Goal: Information Seeking & Learning: Find specific page/section

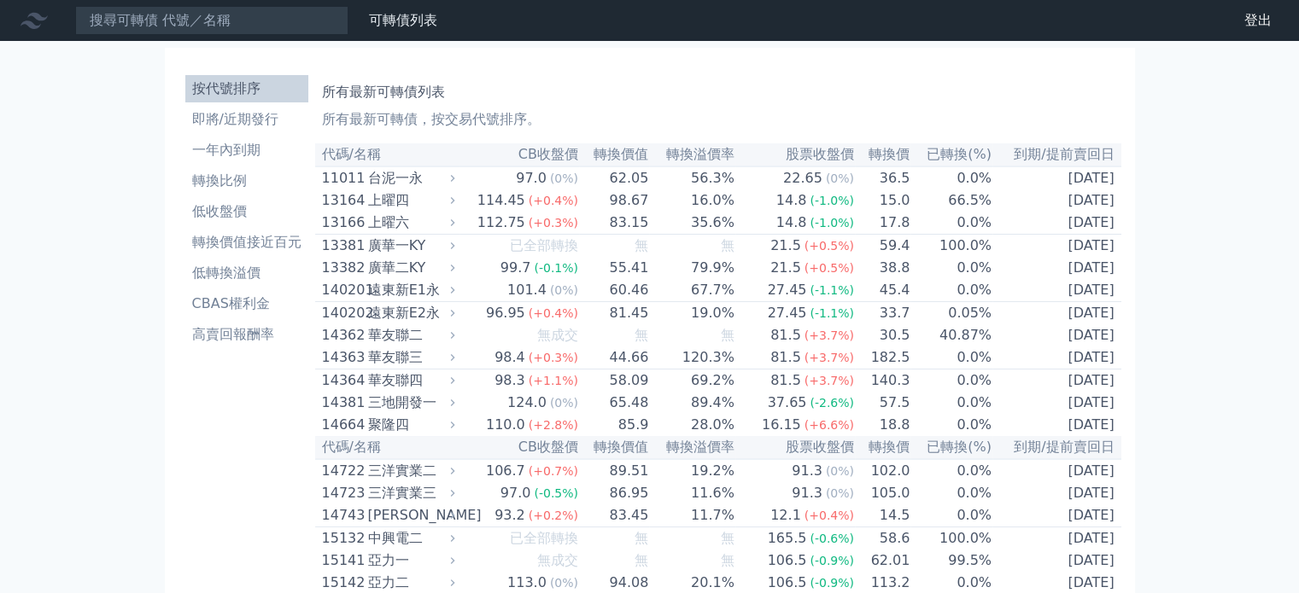
click at [224, 88] on li "按代號排序" at bounding box center [246, 89] width 123 height 20
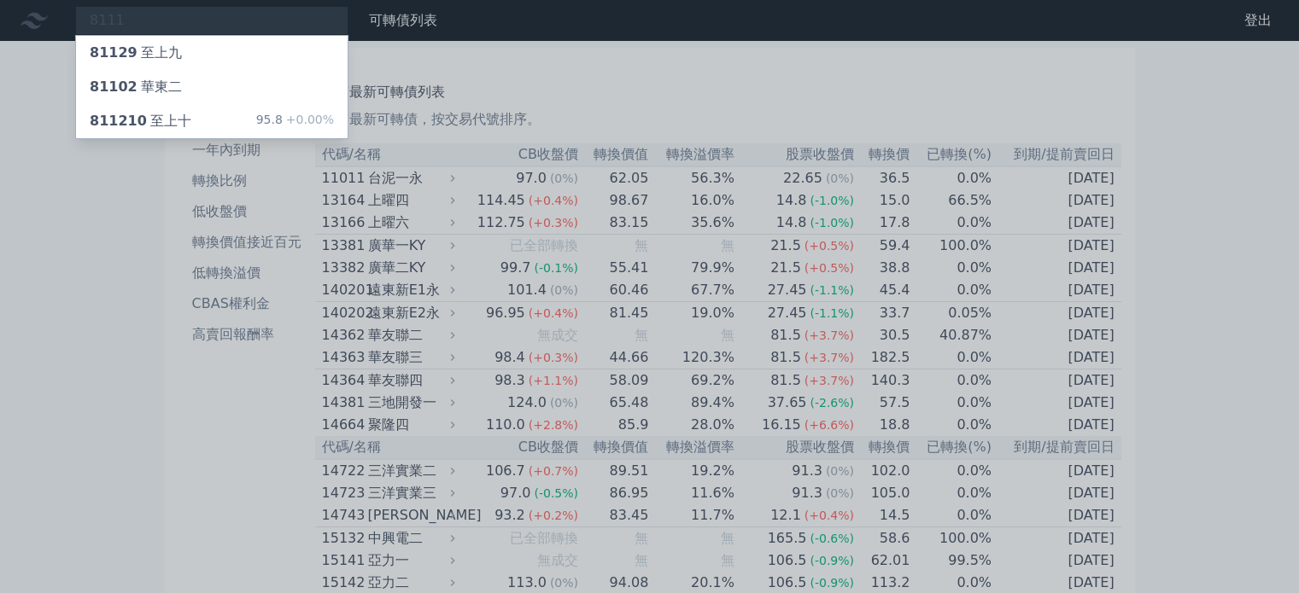
click at [681, 112] on div at bounding box center [649, 296] width 1299 height 593
click at [178, 14] on div "8111 81129 至上九 81102 華東二 811210 至上十 95.8 +0.00%" at bounding box center [211, 20] width 273 height 29
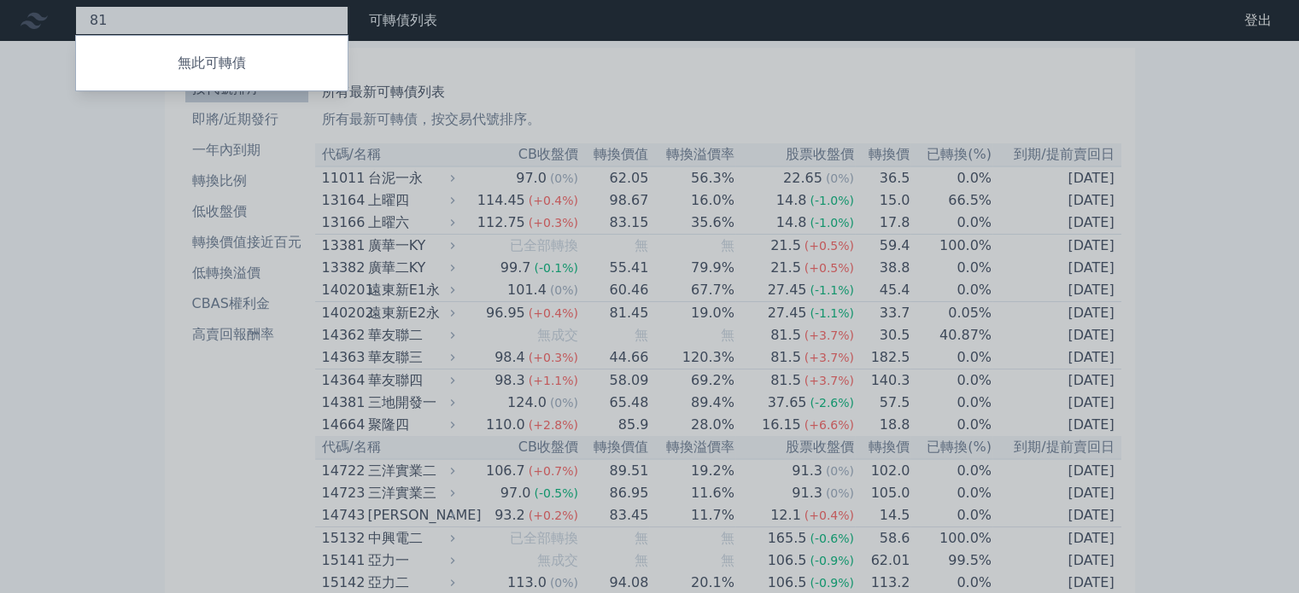
type input "8"
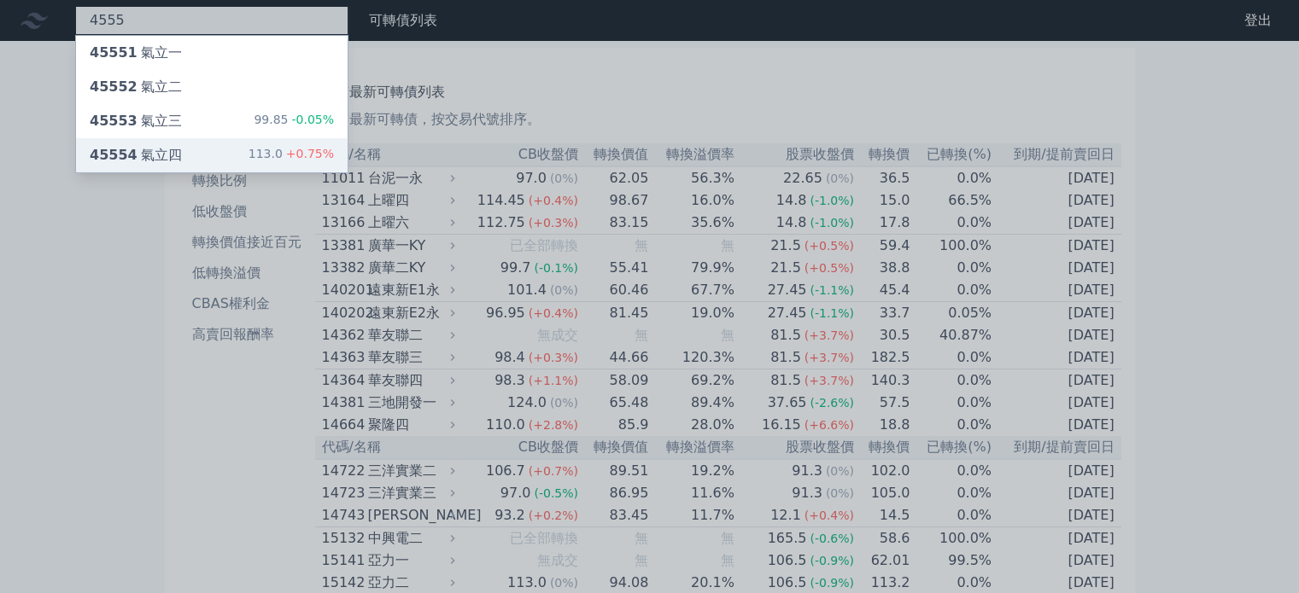
type input "4555"
click at [146, 161] on div "45554 氣立四" at bounding box center [136, 155] width 92 height 20
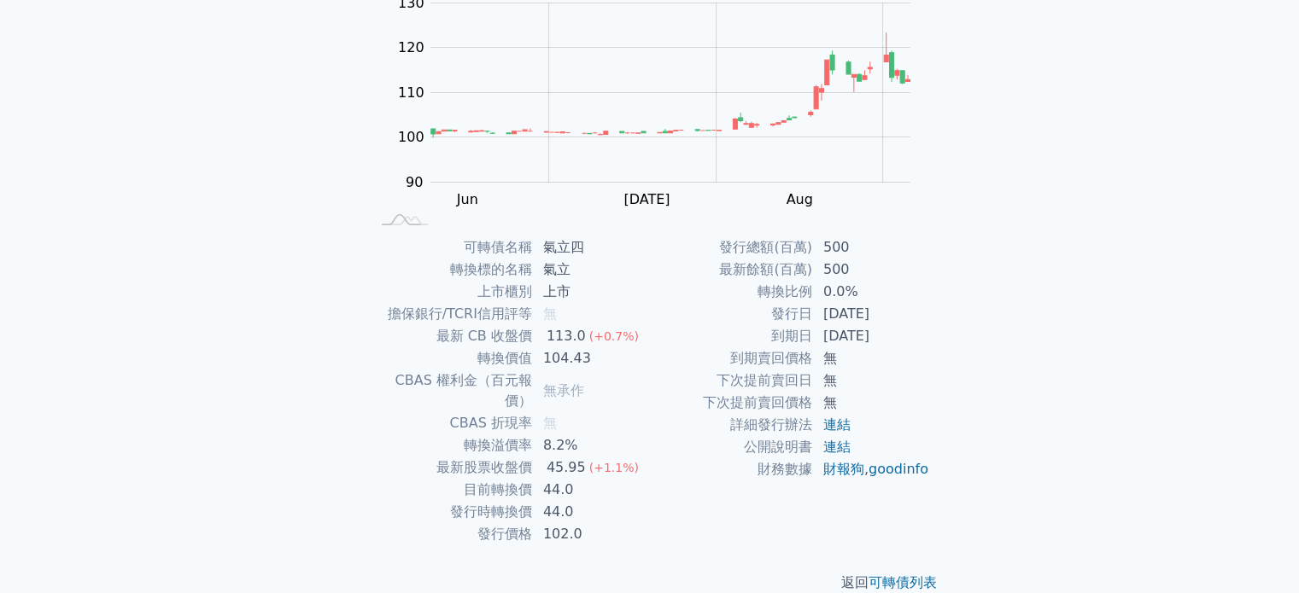
scroll to position [197, 0]
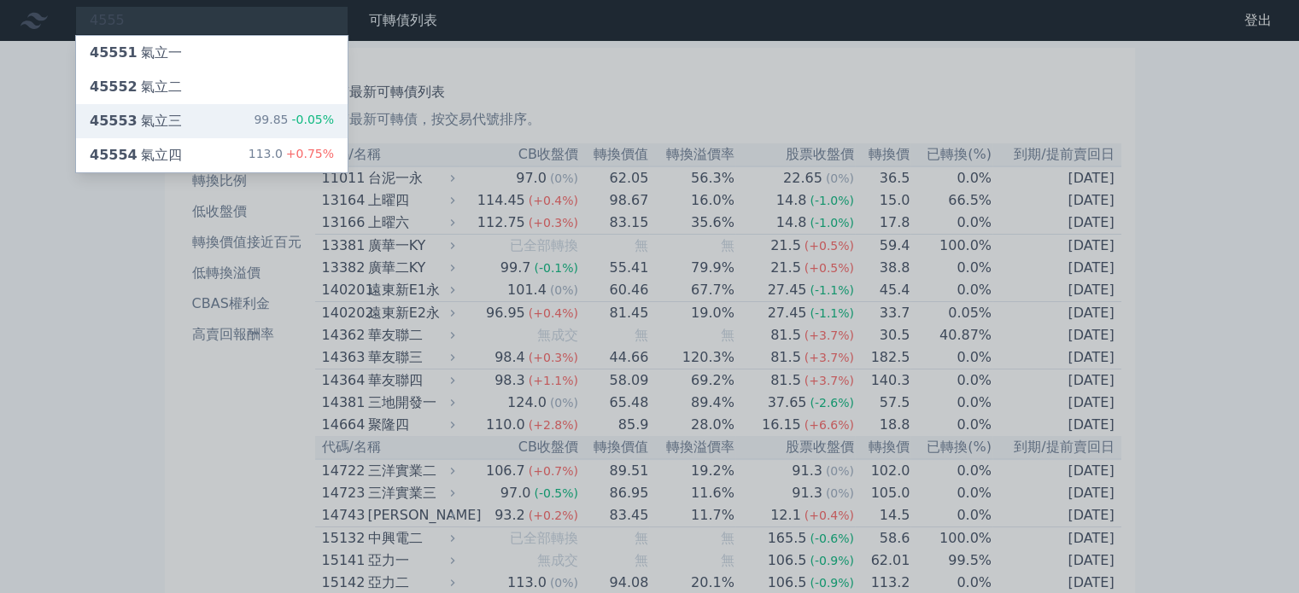
click at [171, 120] on div "45553 氣立三" at bounding box center [136, 121] width 92 height 20
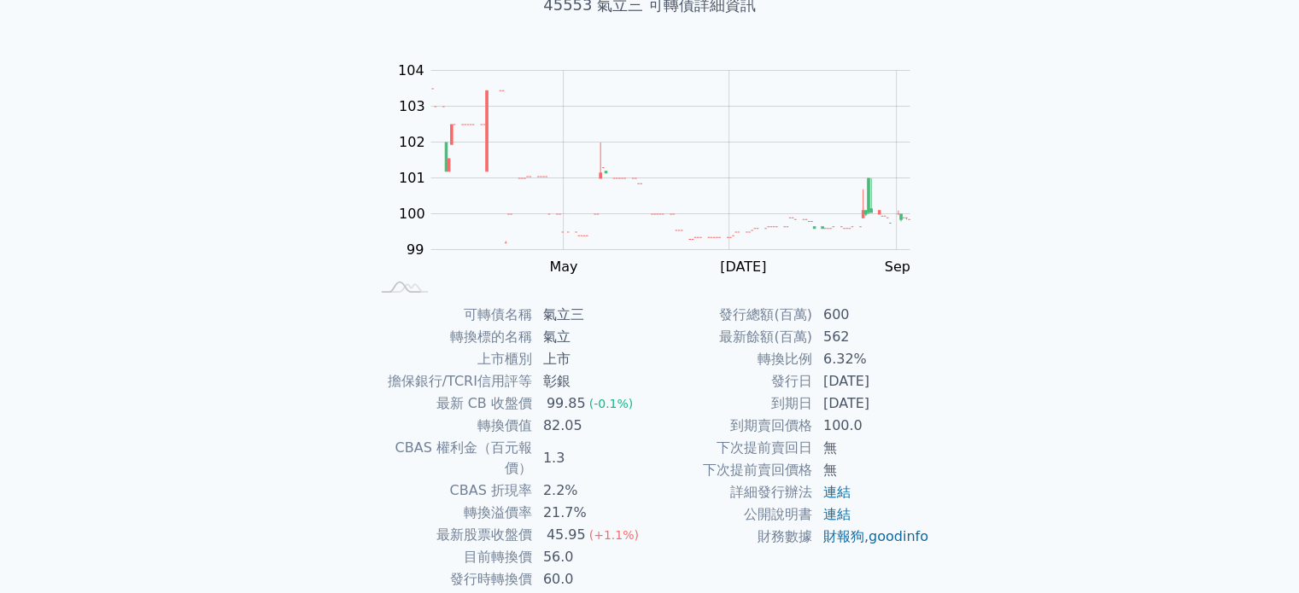
scroll to position [171, 0]
